Goal: Task Accomplishment & Management: Use online tool/utility

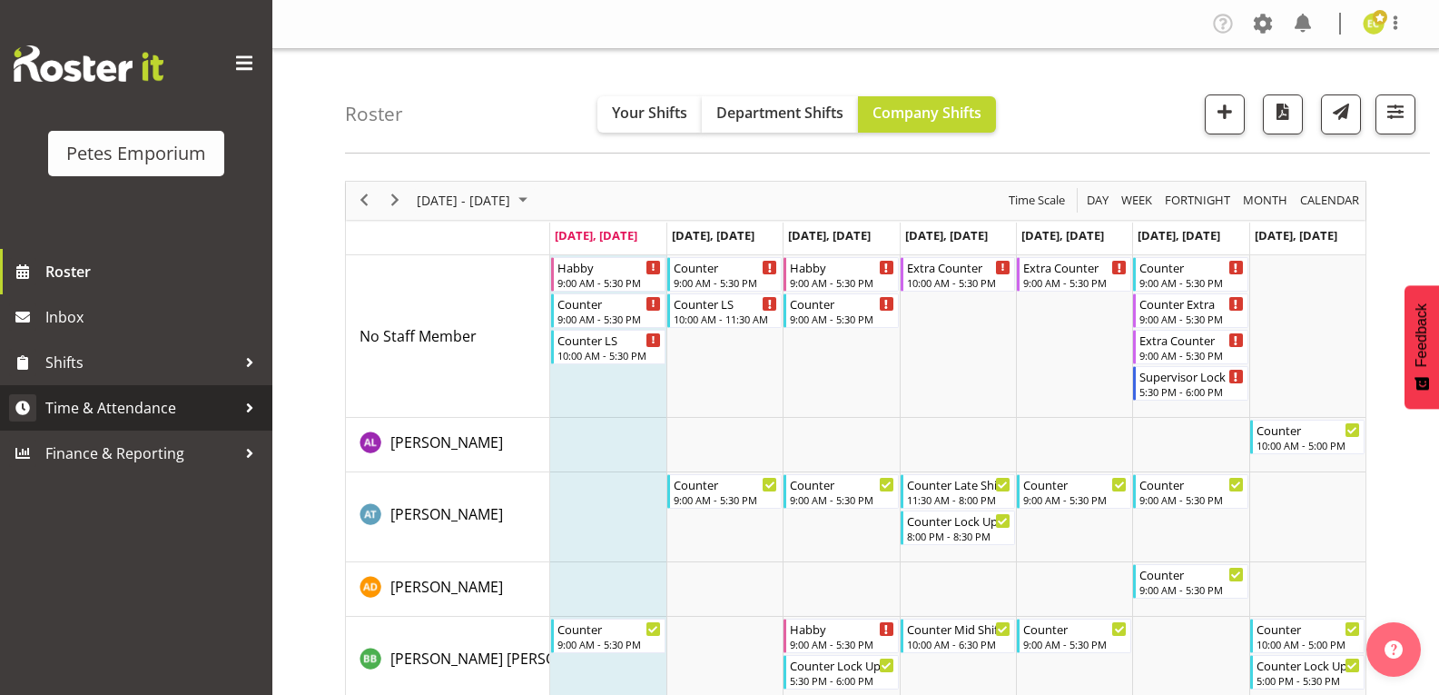
click at [232, 405] on span "Time & Attendance" at bounding box center [140, 407] width 191 height 27
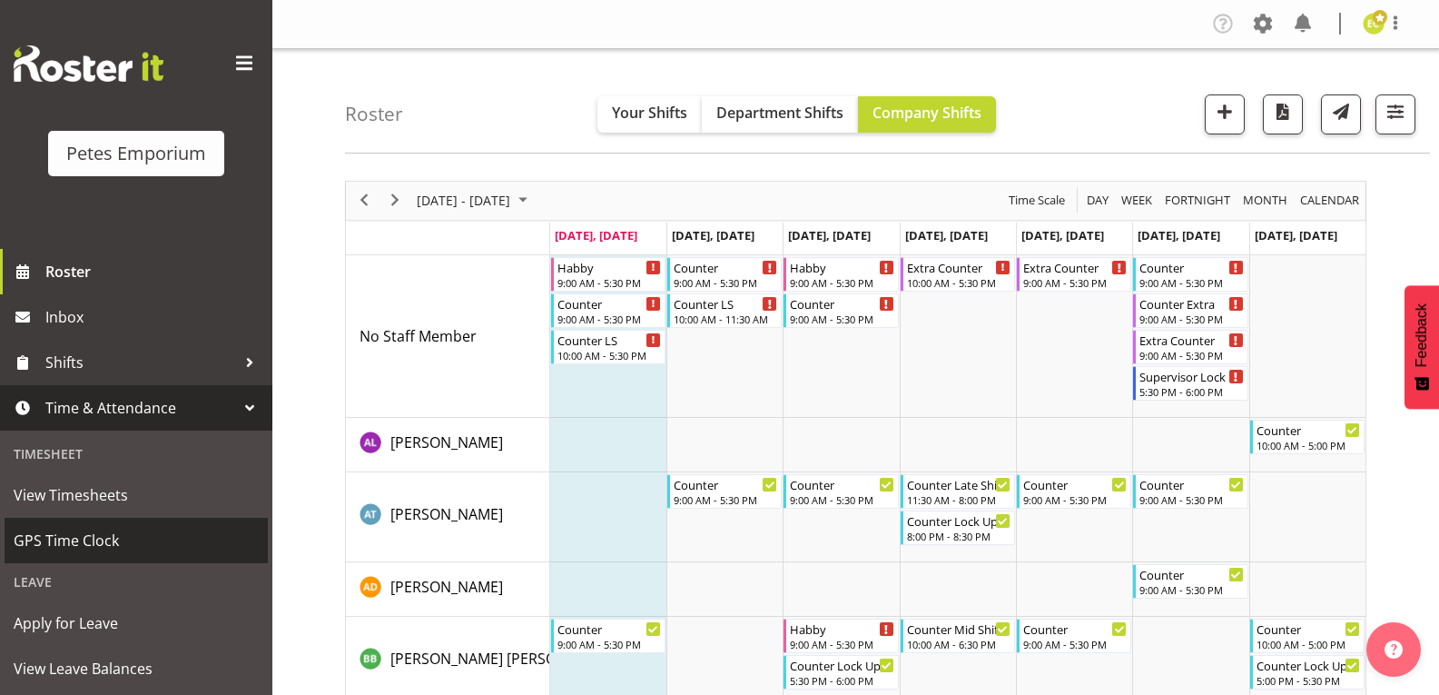
click at [112, 547] on span "GPS Time Clock" at bounding box center [136, 540] width 245 height 27
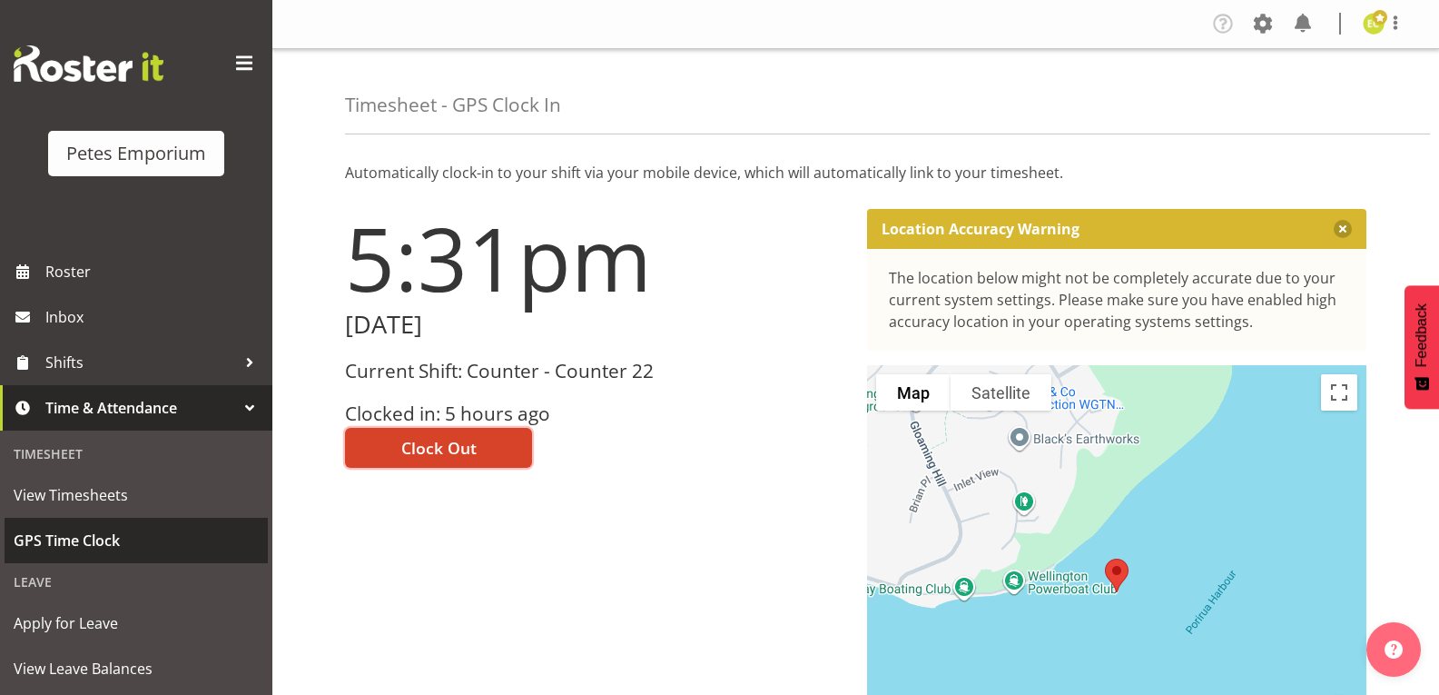
click at [449, 452] on span "Clock Out" at bounding box center [438, 448] width 75 height 24
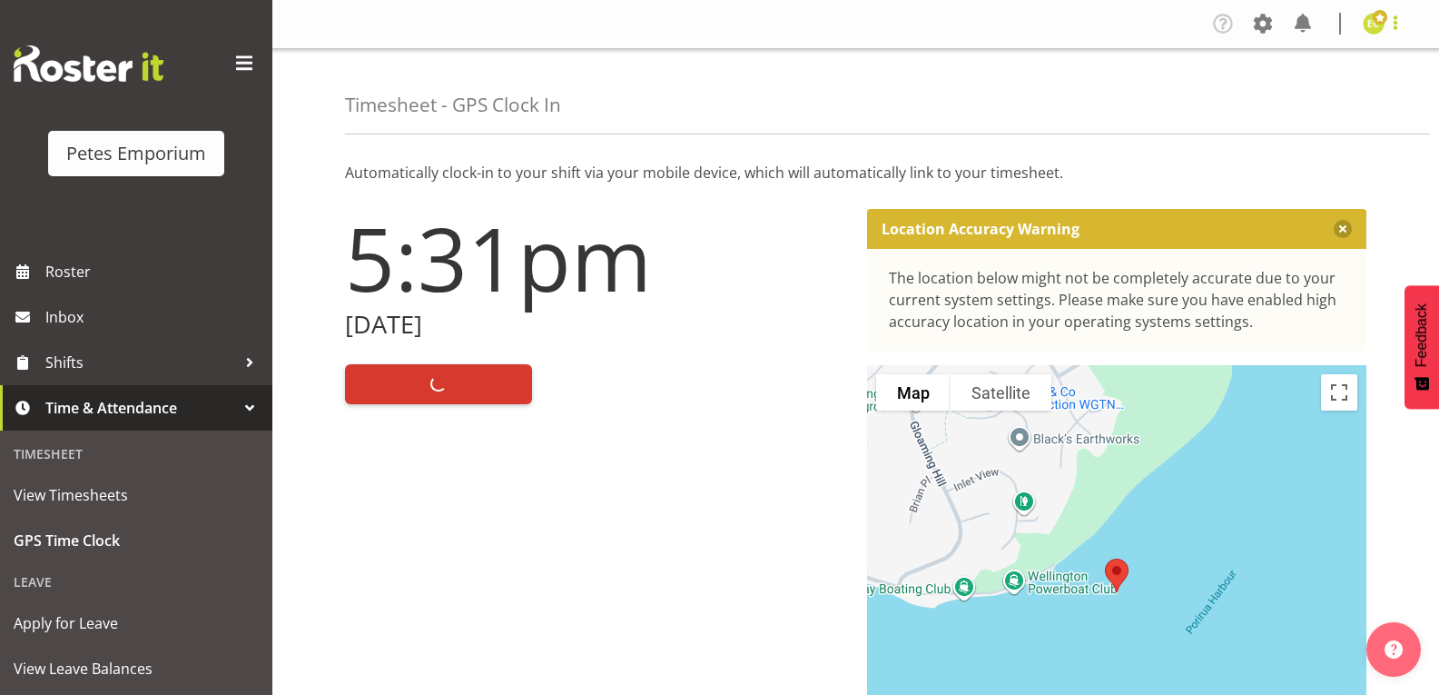
click at [1401, 32] on span at bounding box center [1396, 23] width 22 height 22
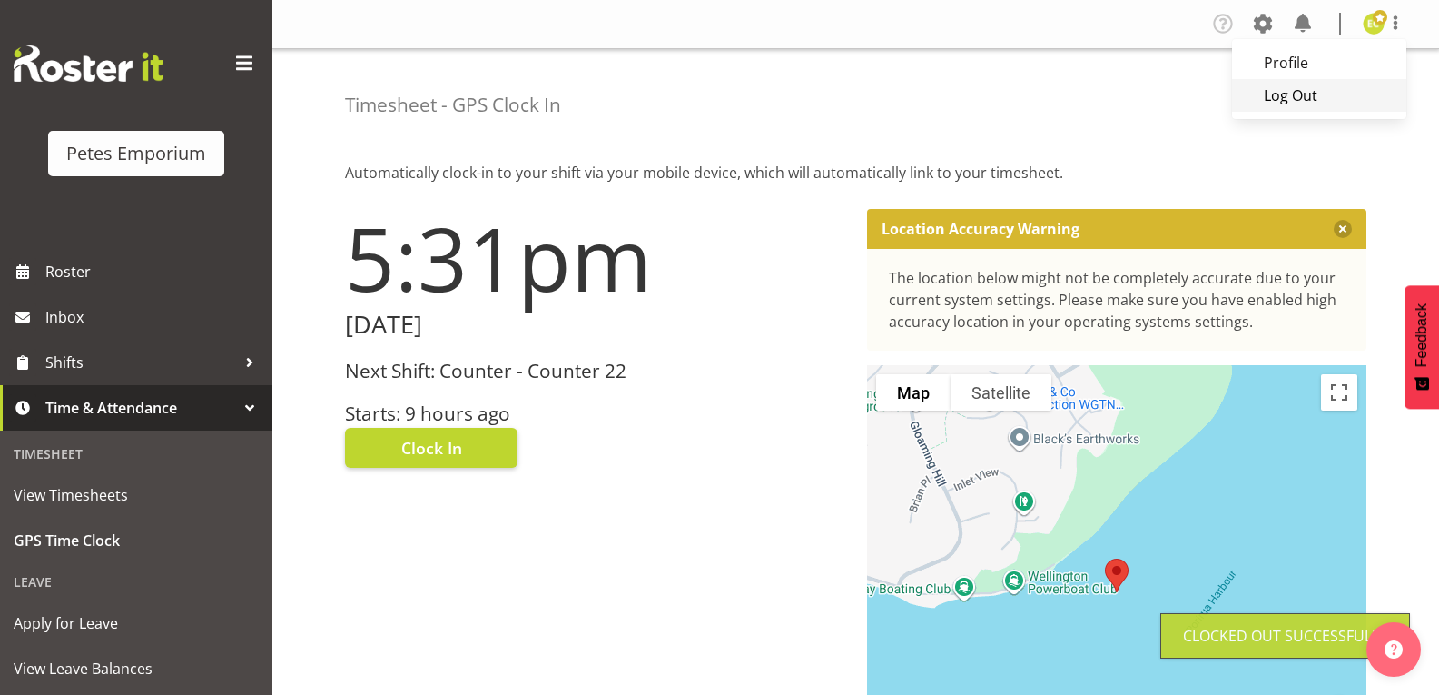
click at [1324, 100] on link "Log Out" at bounding box center [1319, 95] width 174 height 33
